Goal: Navigation & Orientation: Go to known website

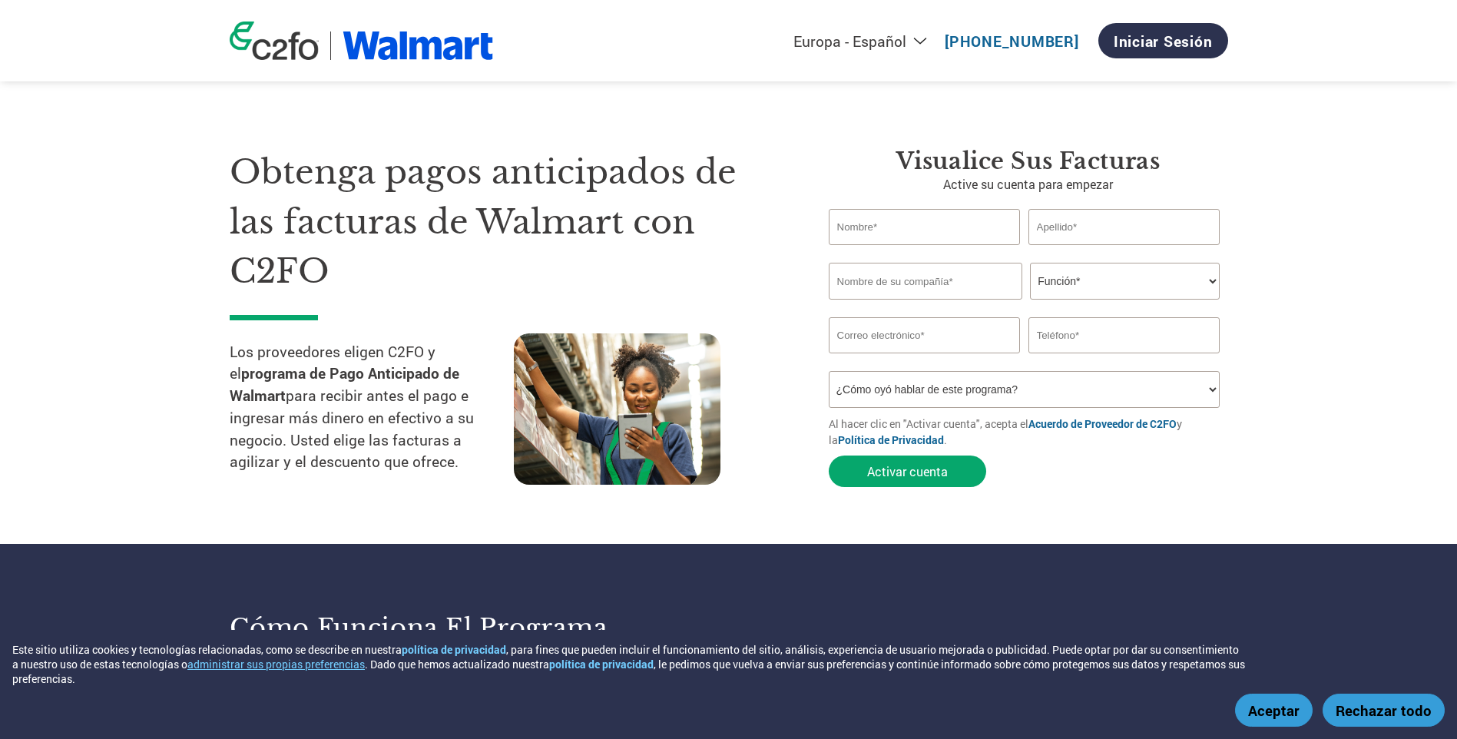
select select "es-ES"
click at [283, 62] on div "Americas - English Américas - Español [GEOGRAPHIC_DATA] - Português Amériques -…" at bounding box center [728, 40] width 1021 height 81
click at [283, 57] on img at bounding box center [274, 41] width 89 height 38
select select "es-ES"
click at [389, 51] on img at bounding box center [418, 45] width 151 height 28
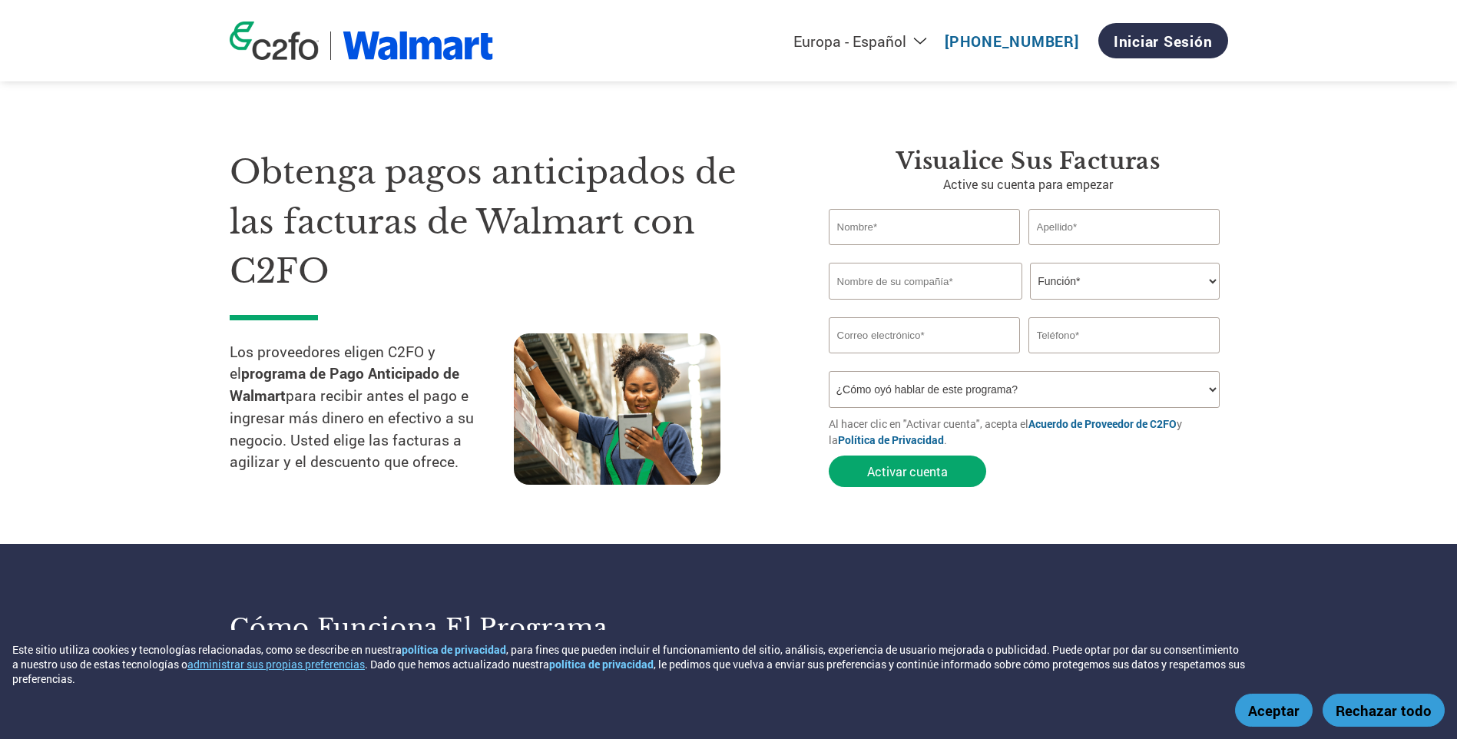
select select "es-ES"
